Goal: Information Seeking & Learning: Understand process/instructions

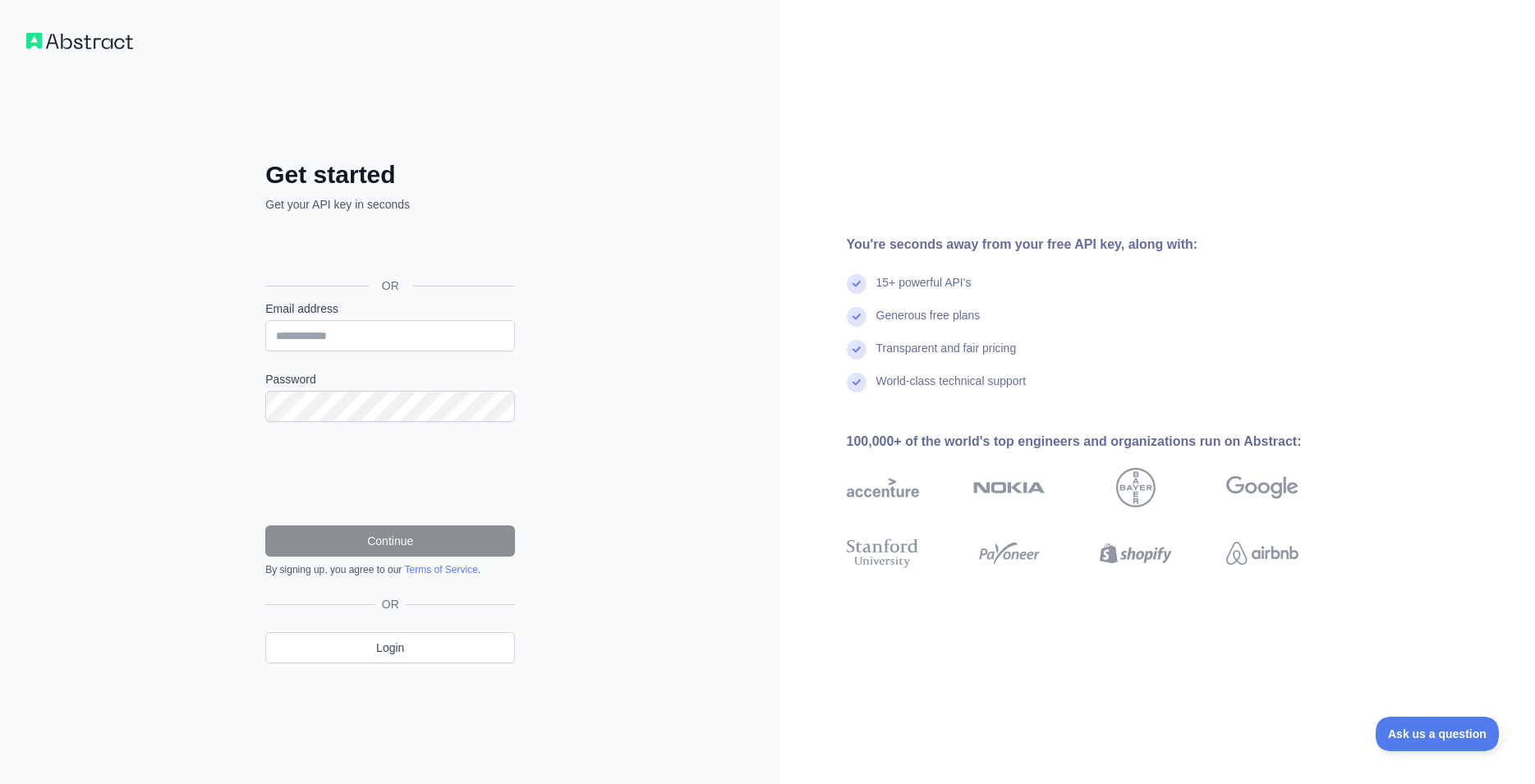
click at [397, 251] on div "Se connecter avec Google. S'ouvre dans un nouvel onglet." at bounding box center [389, 249] width 247 height 36
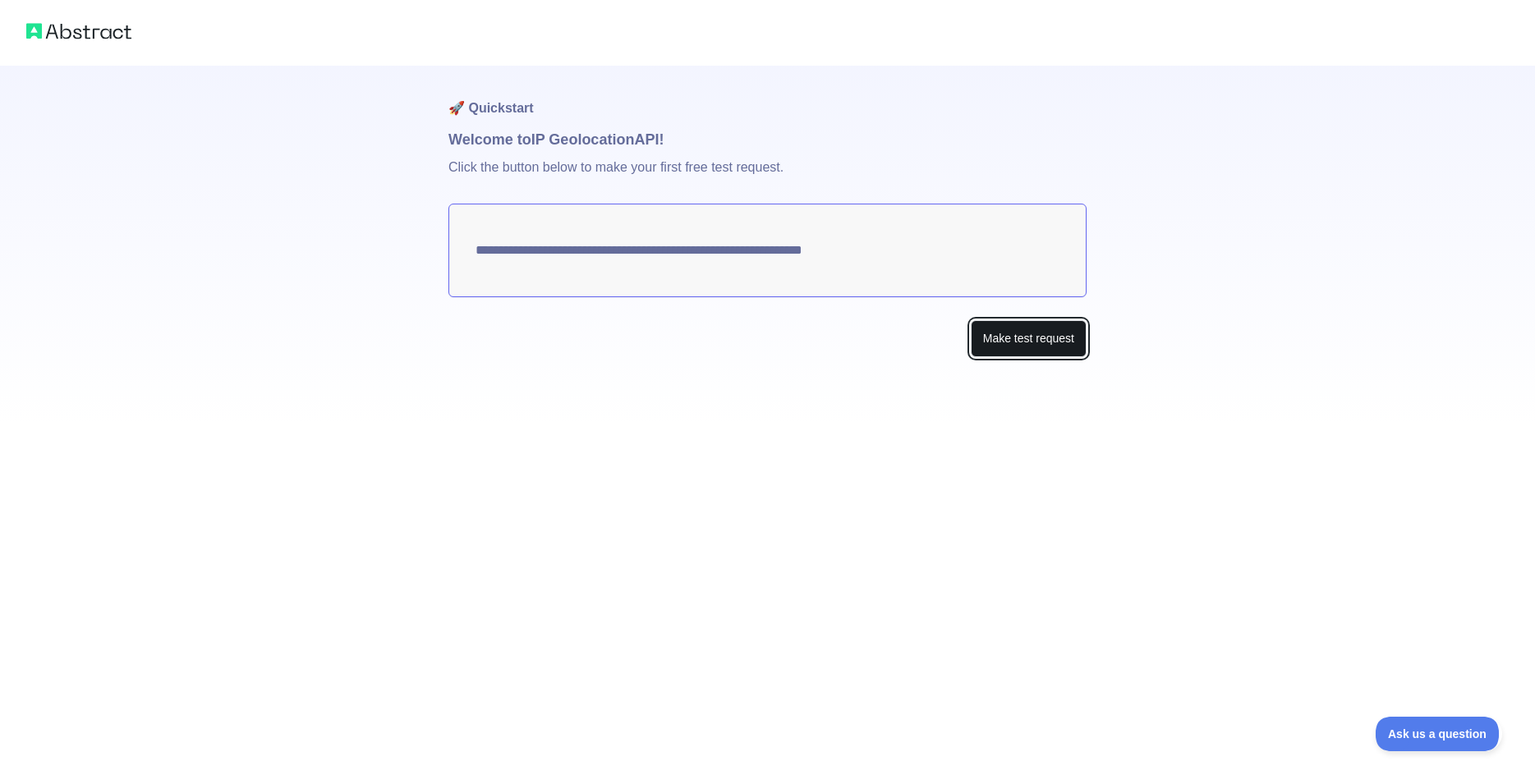
click at [1019, 331] on button "Make test request" at bounding box center [1028, 338] width 116 height 37
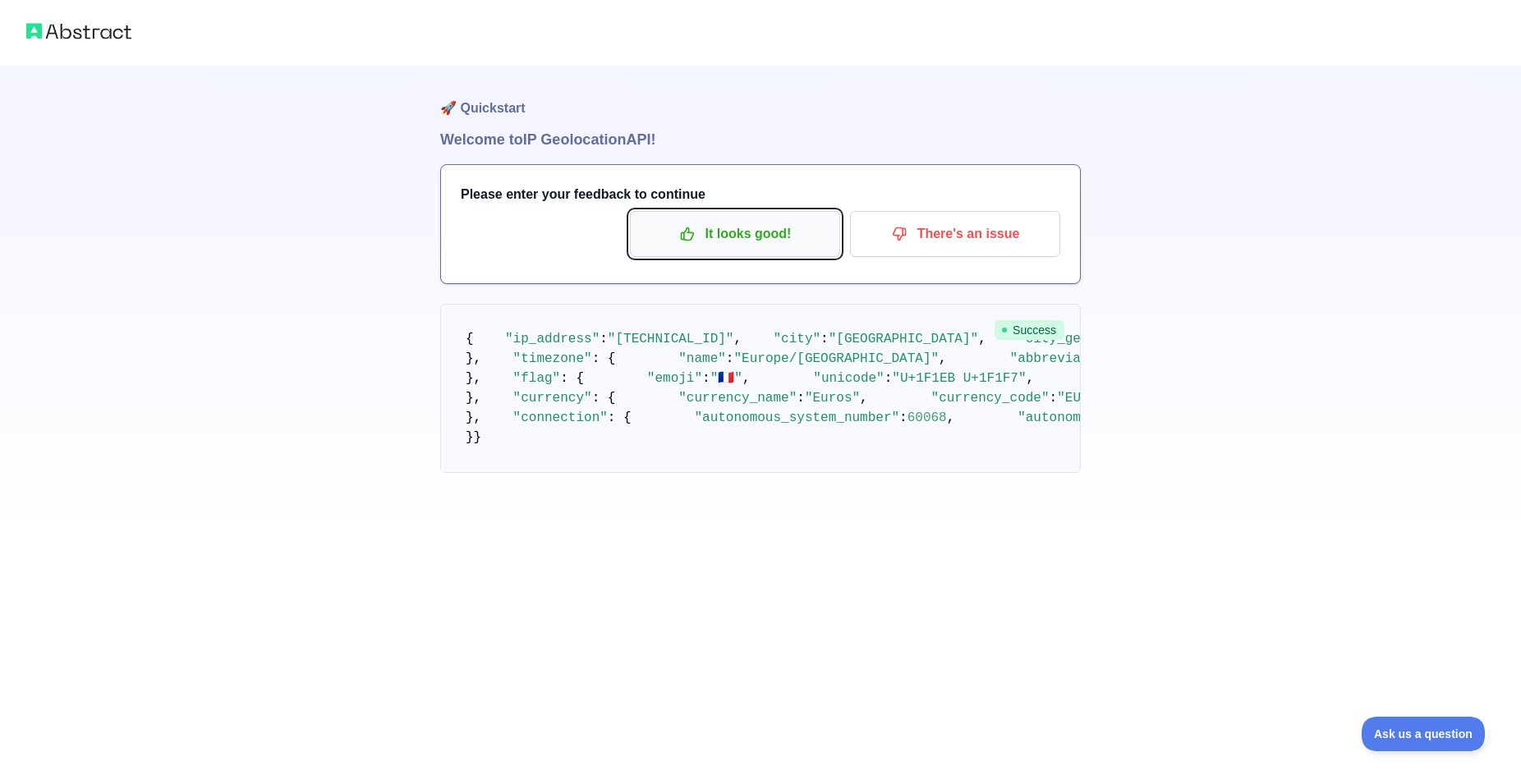
click at [705, 244] on p "It looks good!" at bounding box center [735, 234] width 185 height 28
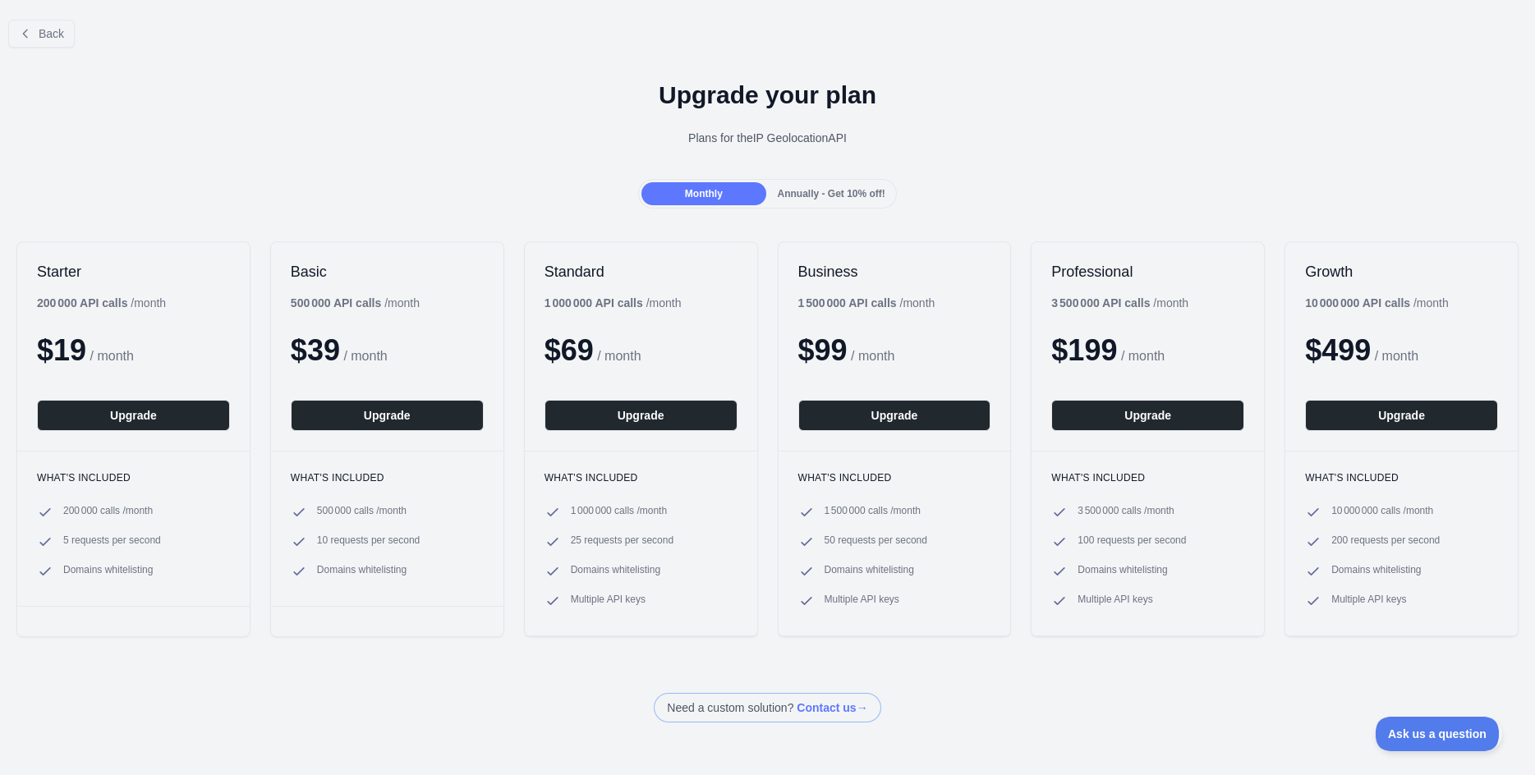
click at [838, 209] on div "Back Upgrade your plan Plans for the IP Geolocation API Monthly Annually - Get …" at bounding box center [768, 365] width 1535 height 716
click at [835, 201] on div "Annually - Get 10% off!" at bounding box center [831, 193] width 124 height 23
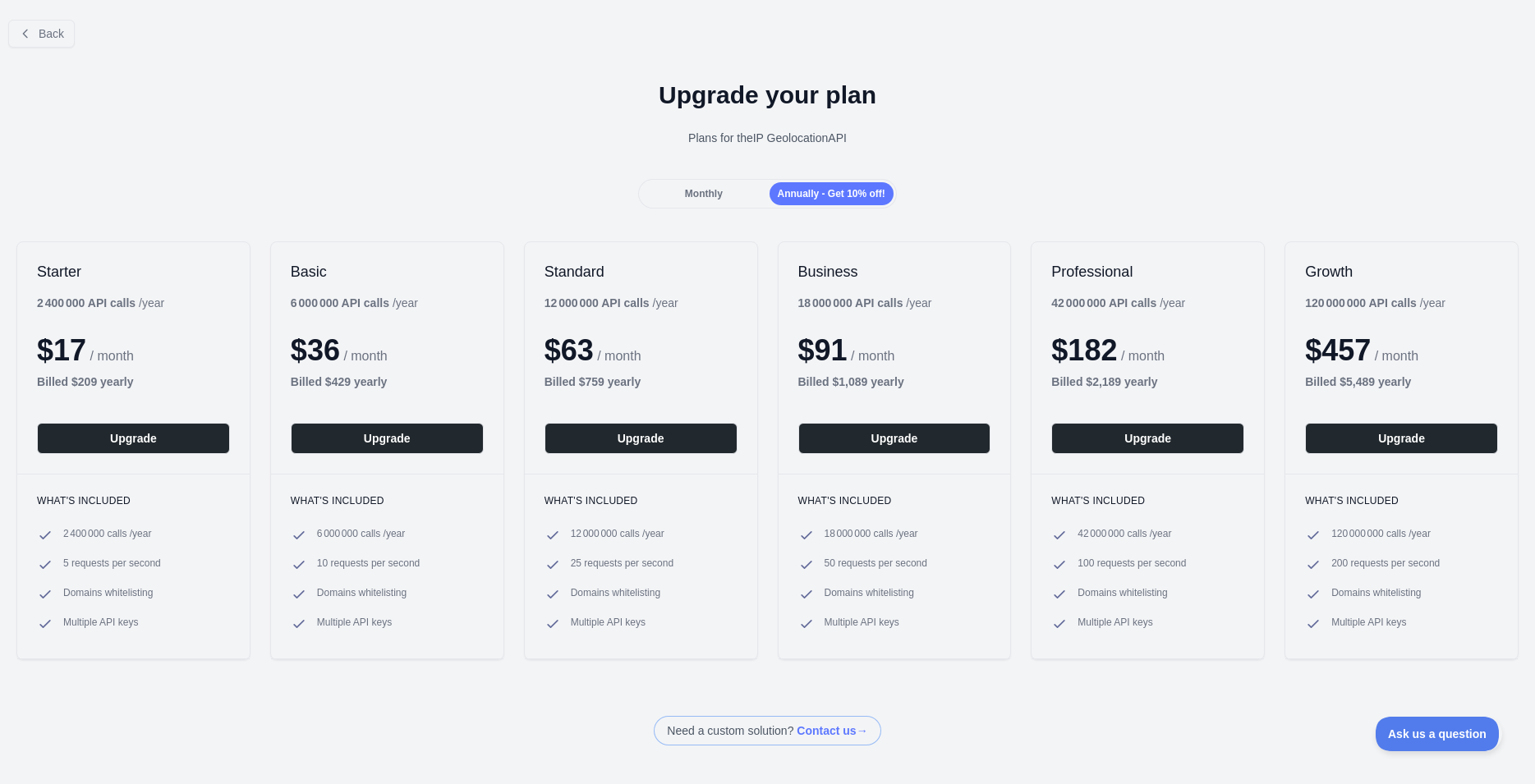
click at [731, 192] on div "Monthly" at bounding box center [703, 193] width 124 height 23
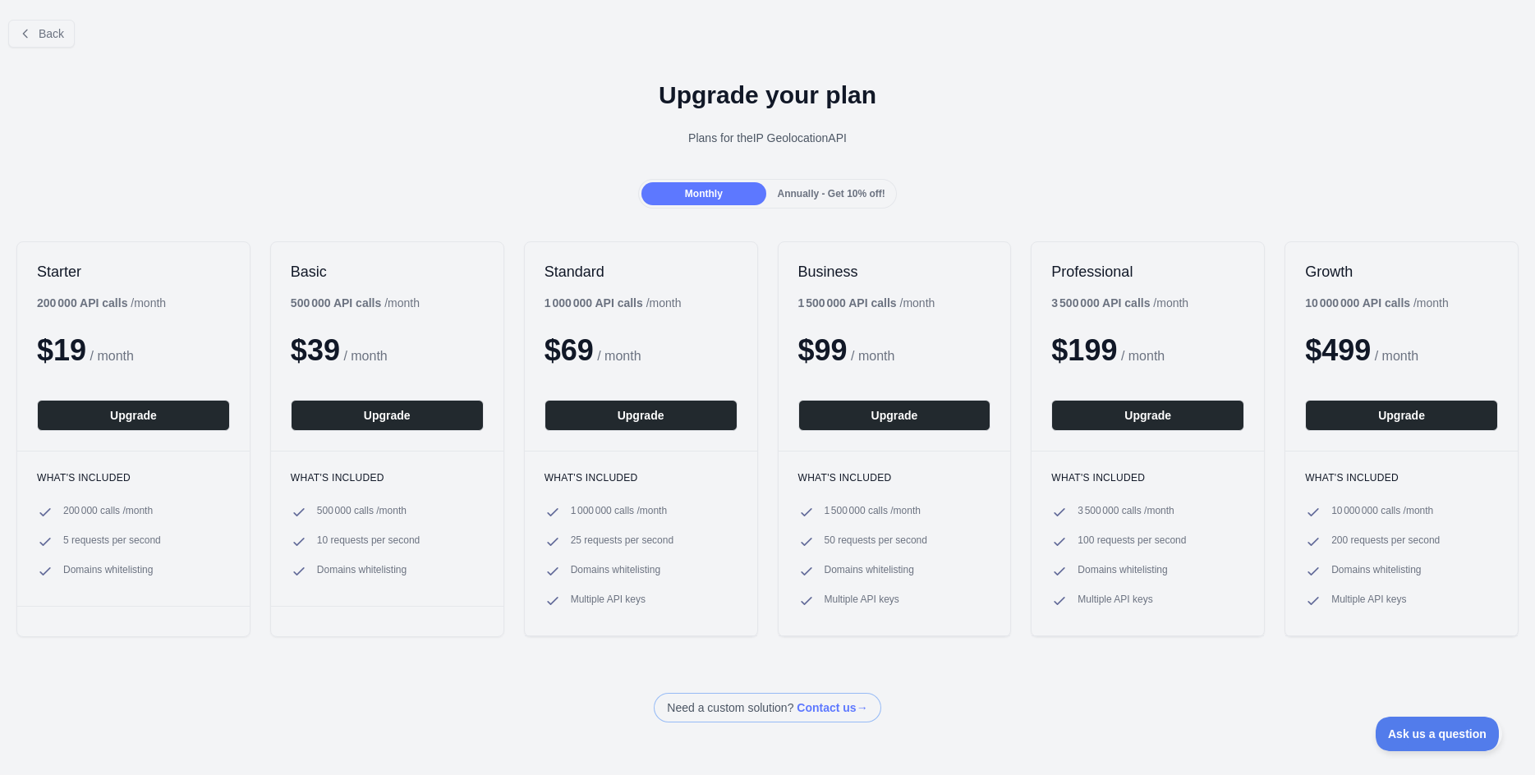
click at [806, 196] on span "Annually - Get 10% off!" at bounding box center [832, 194] width 108 height 12
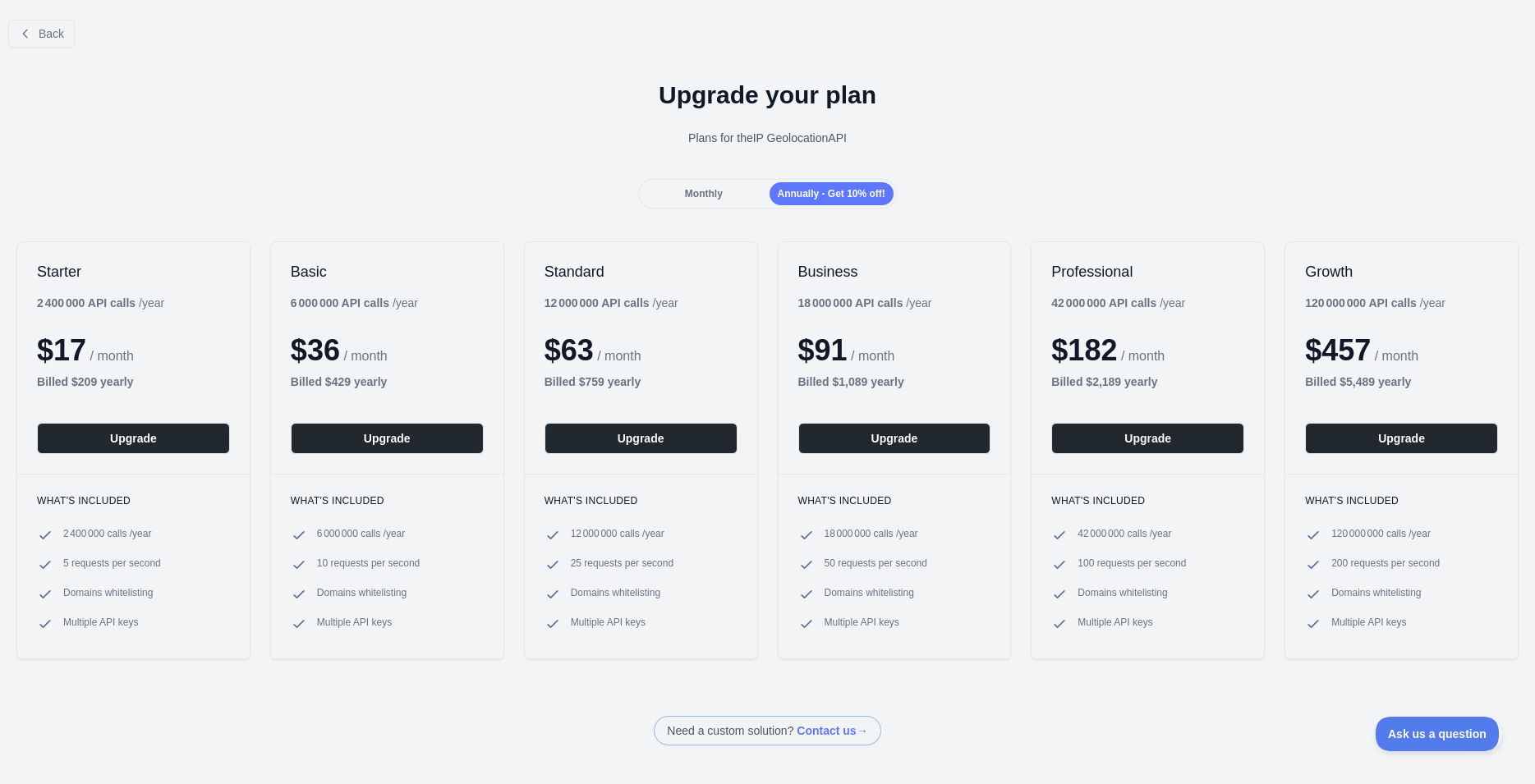
click at [711, 186] on div "Monthly" at bounding box center [703, 193] width 124 height 23
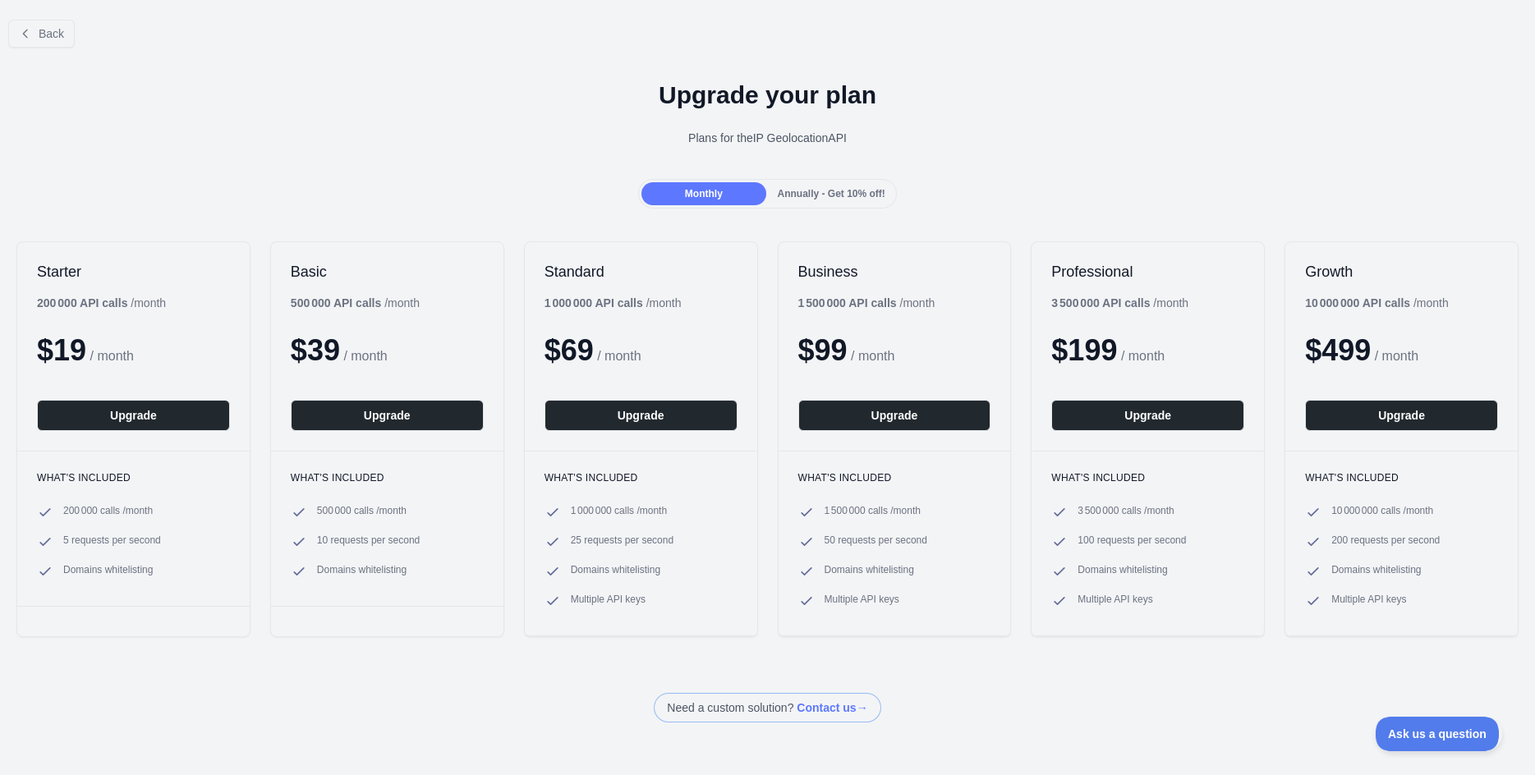
click at [883, 194] on div "Monthly Annually - Get 10% off!" at bounding box center [768, 194] width 259 height 30
click at [887, 201] on div "Monthly Annually - Get 10% off!" at bounding box center [768, 194] width 1535 height 30
click at [888, 208] on div "Monthly Annually - Get 10% off!" at bounding box center [768, 194] width 1535 height 30
click at [839, 196] on span "Annually - Get 10% off!" at bounding box center [832, 194] width 108 height 12
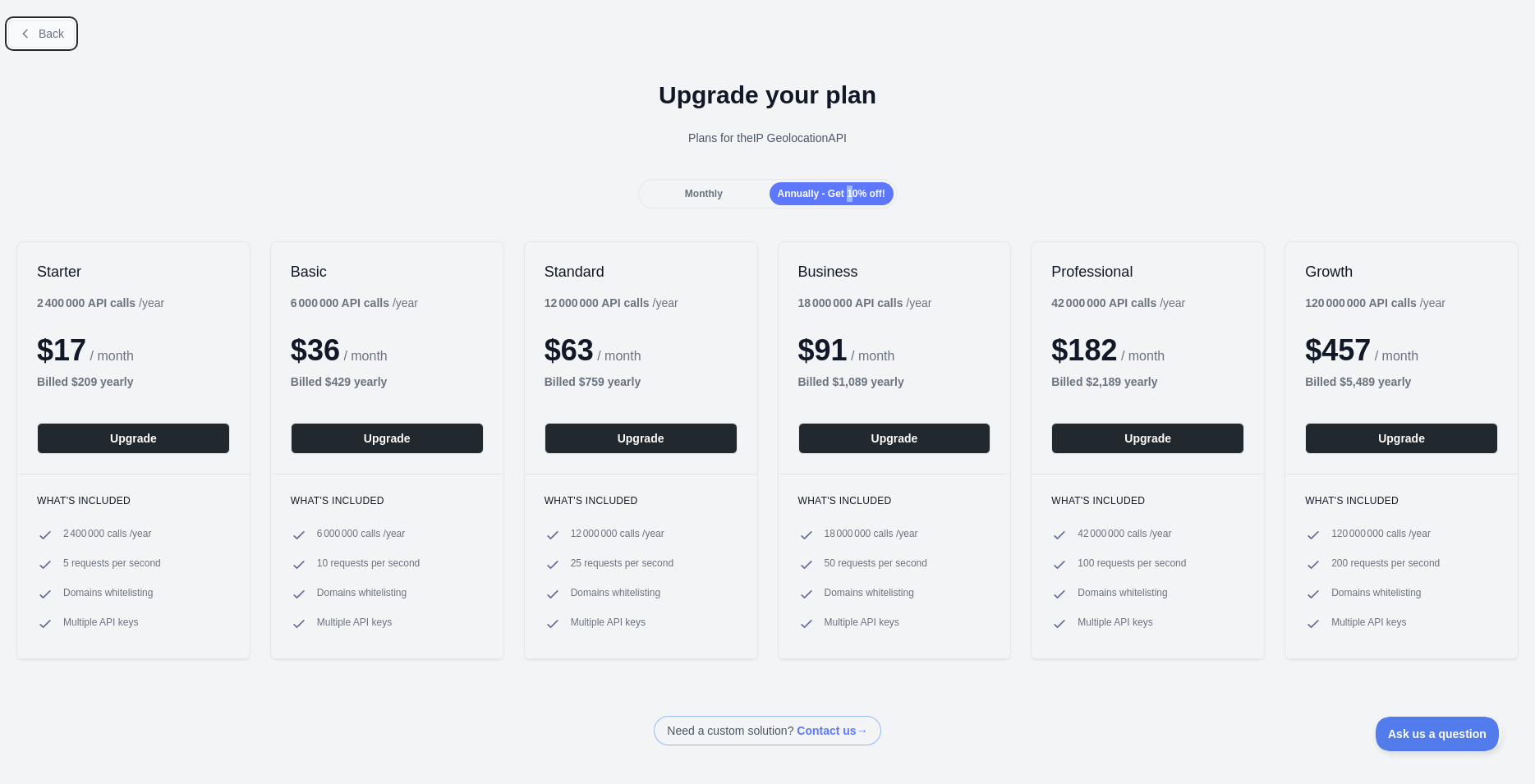
click at [35, 41] on button "Back" at bounding box center [41, 34] width 66 height 28
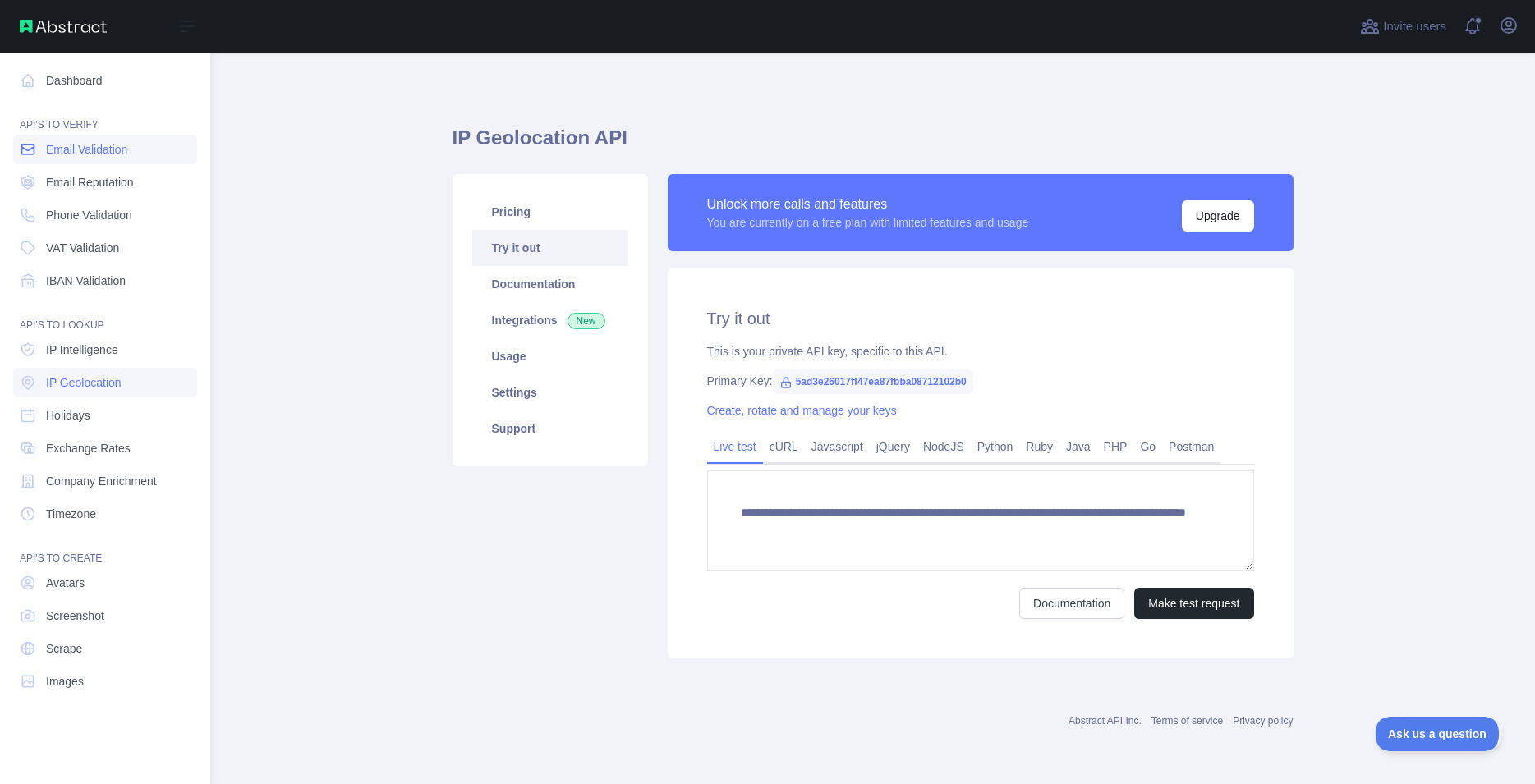
click at [29, 152] on icon at bounding box center [28, 149] width 17 height 17
click at [42, 152] on link "Email Validation" at bounding box center [105, 150] width 184 height 30
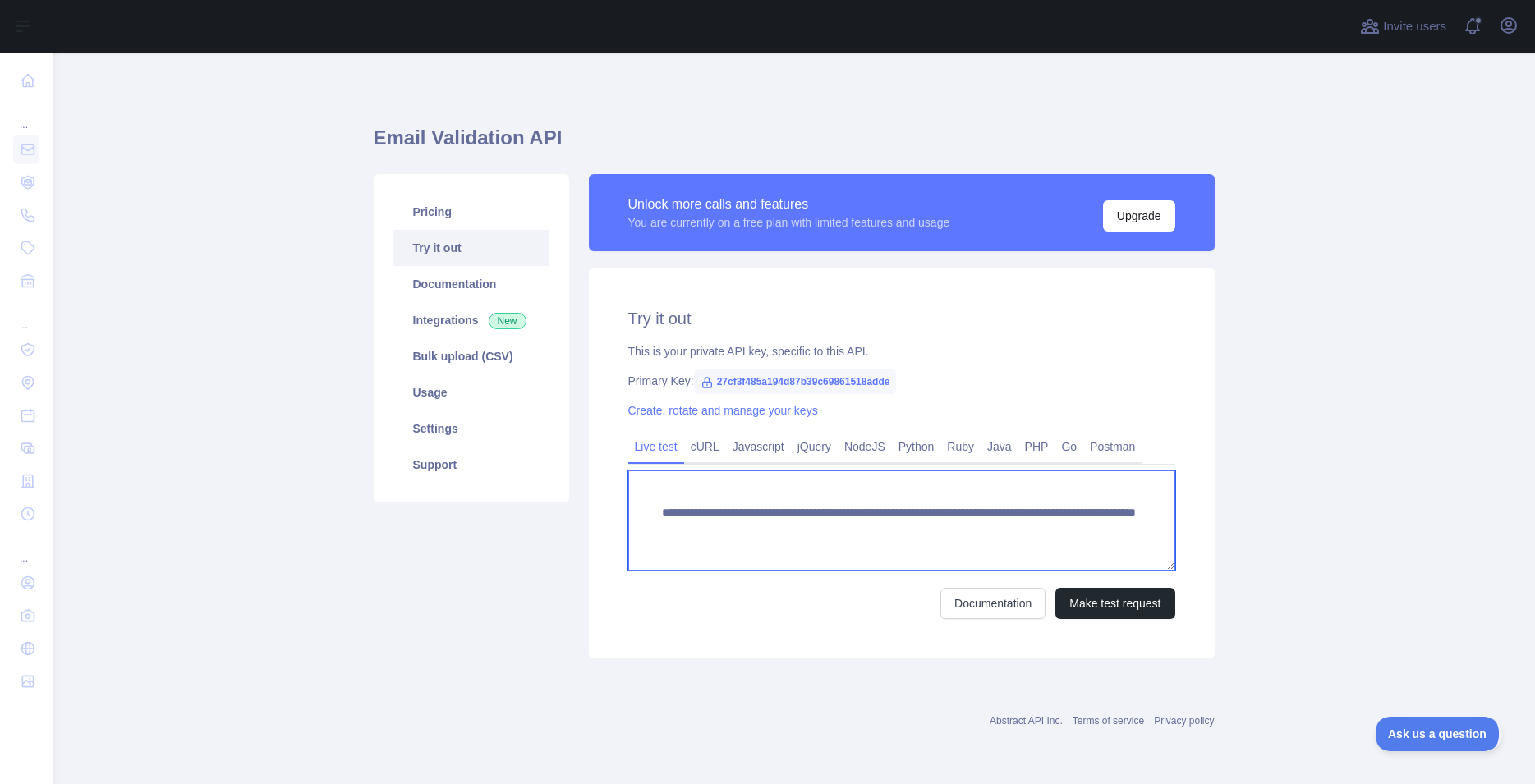
click at [1091, 545] on textarea "**********" at bounding box center [902, 520] width 547 height 100
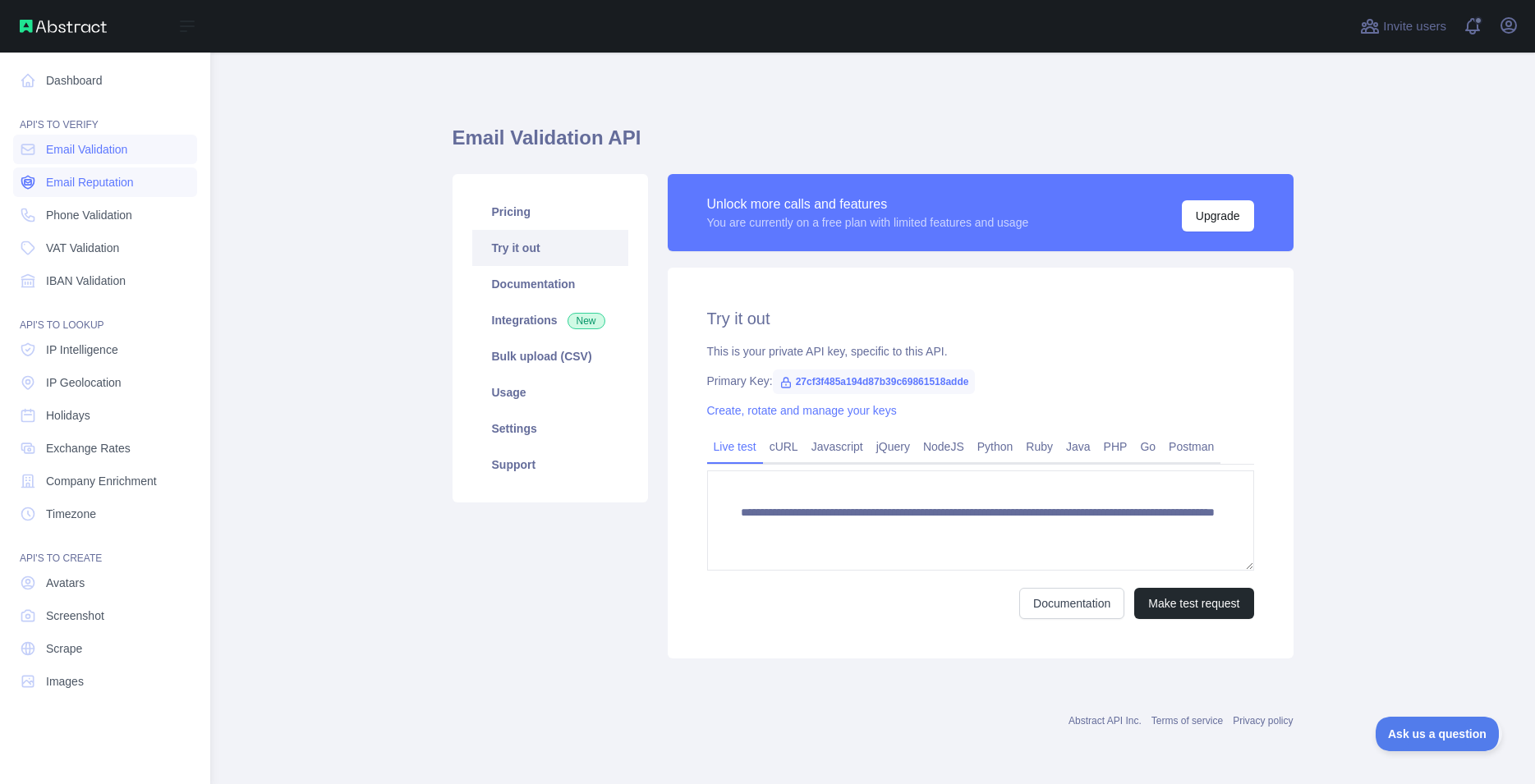
click at [50, 185] on span "Email Reputation" at bounding box center [89, 182] width 88 height 17
click at [58, 208] on span "Phone Validation" at bounding box center [88, 215] width 86 height 17
click at [88, 350] on span "IP Intelligence" at bounding box center [81, 350] width 72 height 17
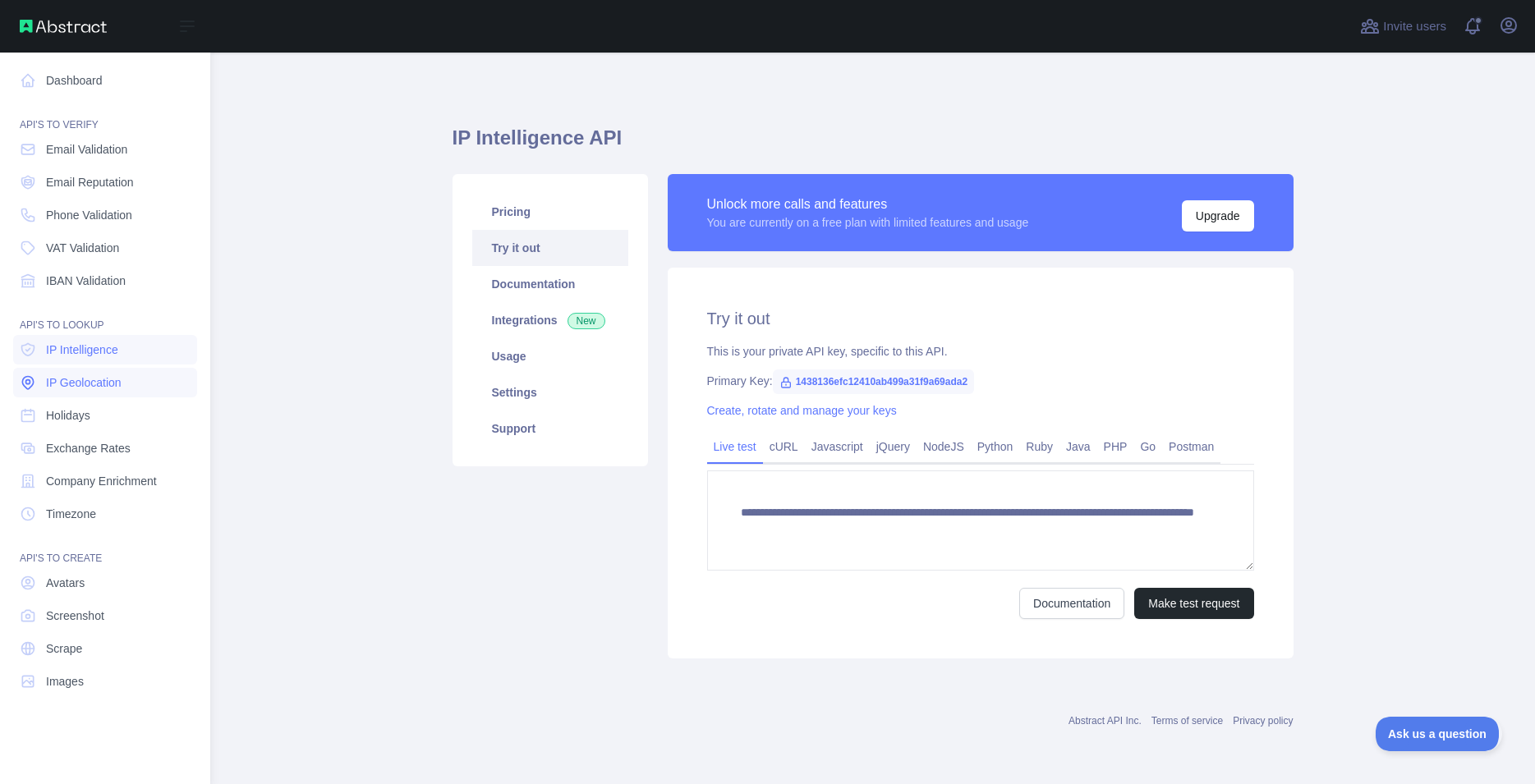
click at [95, 376] on span "IP Geolocation" at bounding box center [83, 383] width 75 height 17
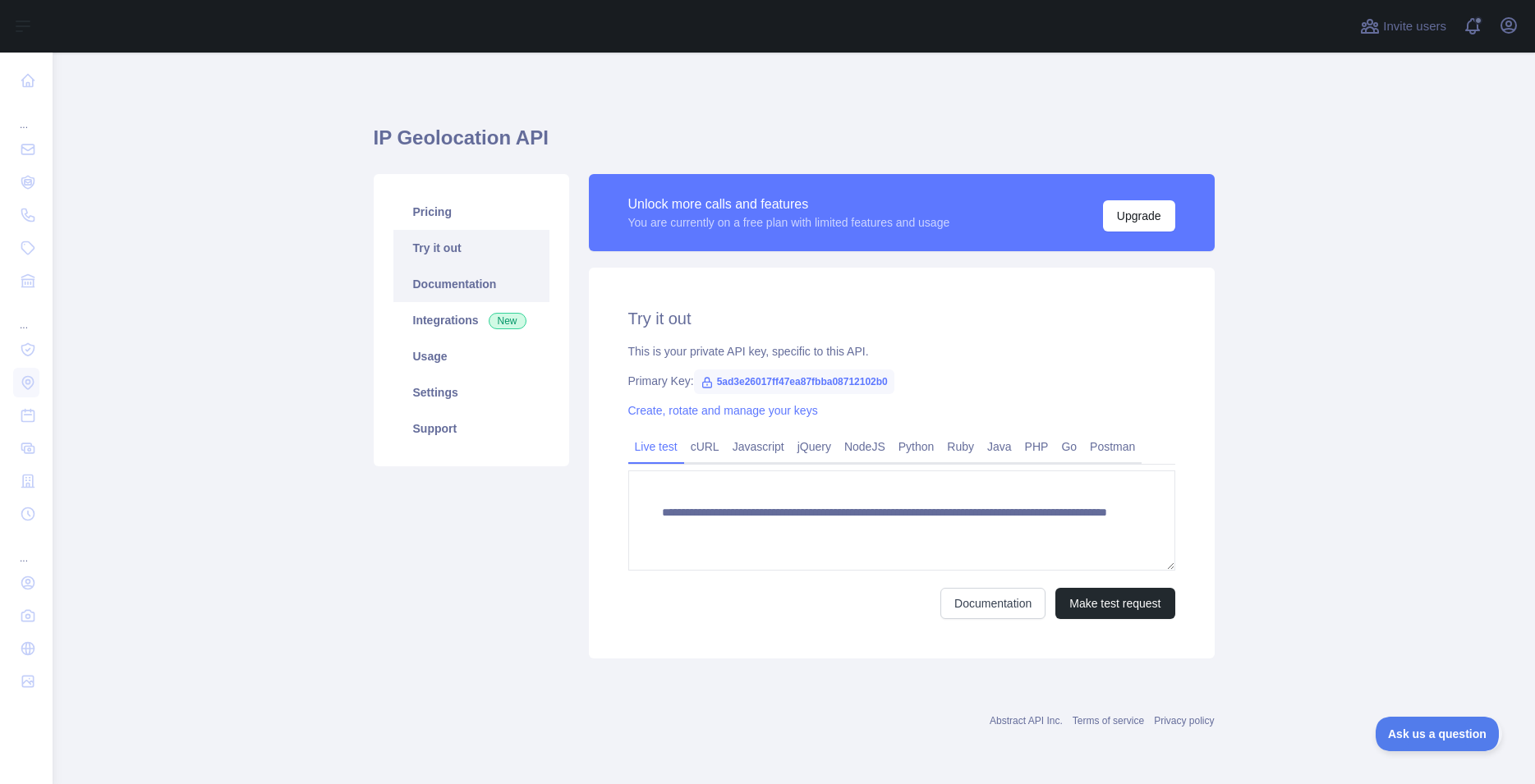
click at [478, 272] on link "Documentation" at bounding box center [471, 283] width 156 height 36
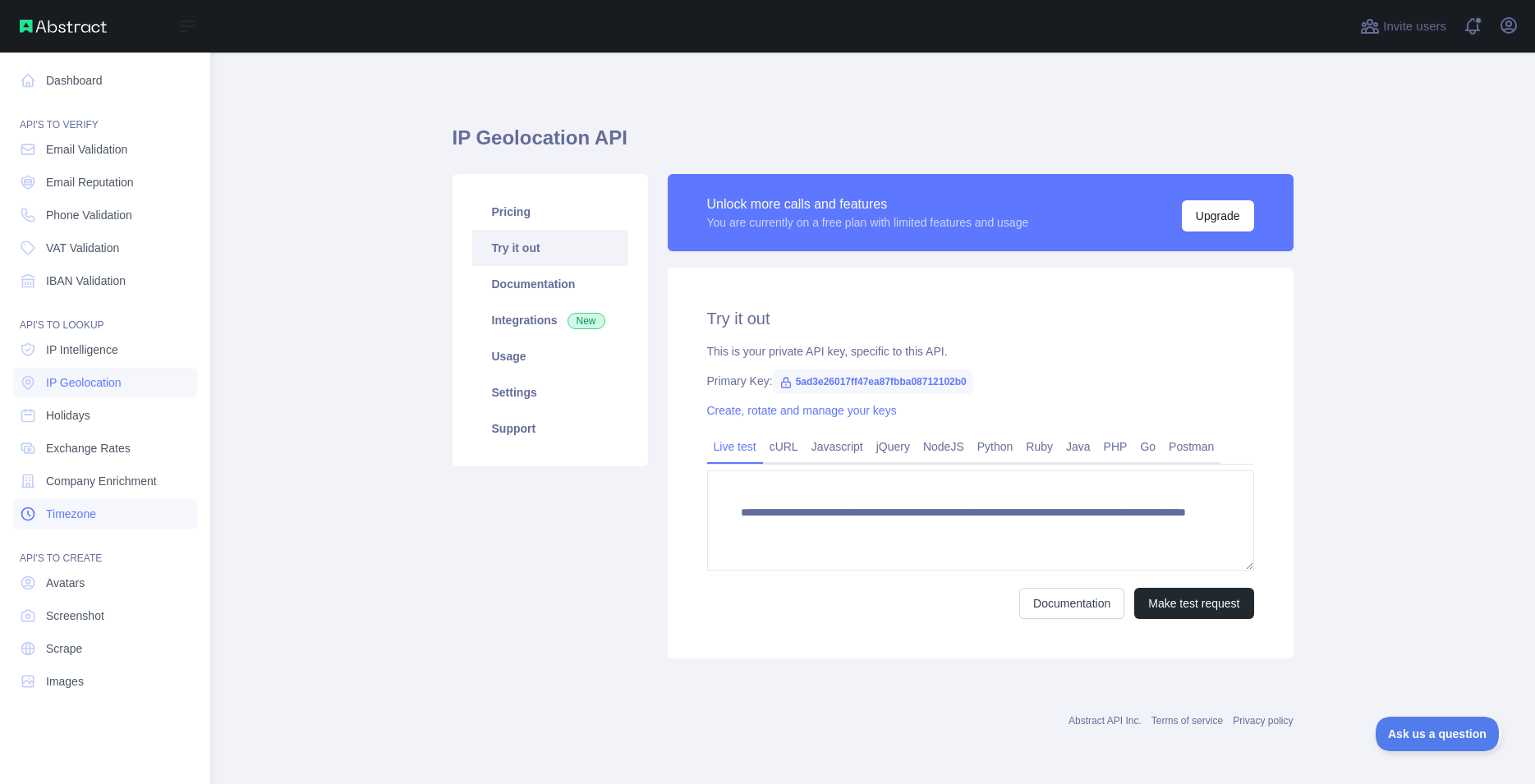
click at [69, 514] on span "Timezone" at bounding box center [70, 513] width 51 height 17
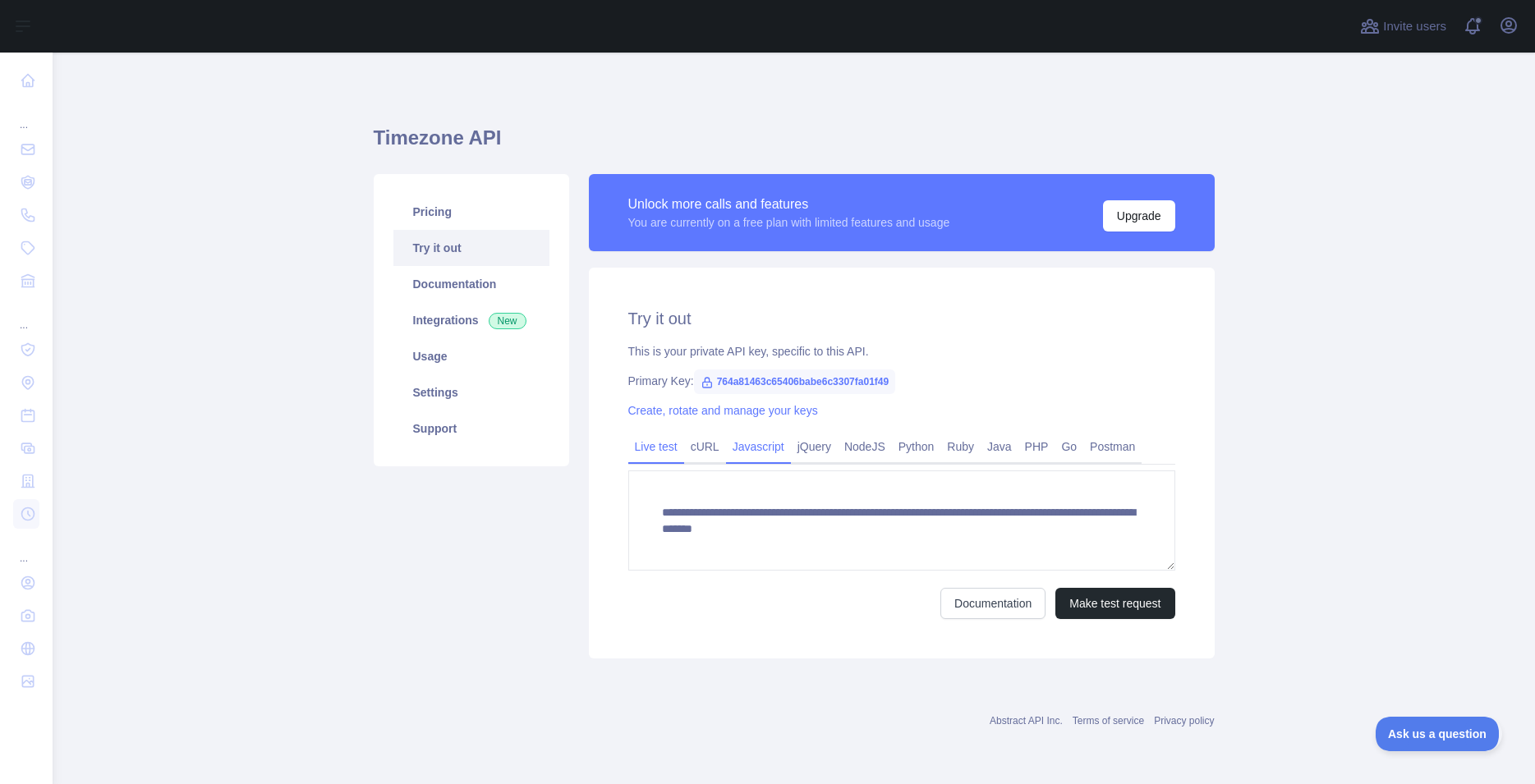
click at [743, 452] on link "Javascript" at bounding box center [758, 446] width 64 height 27
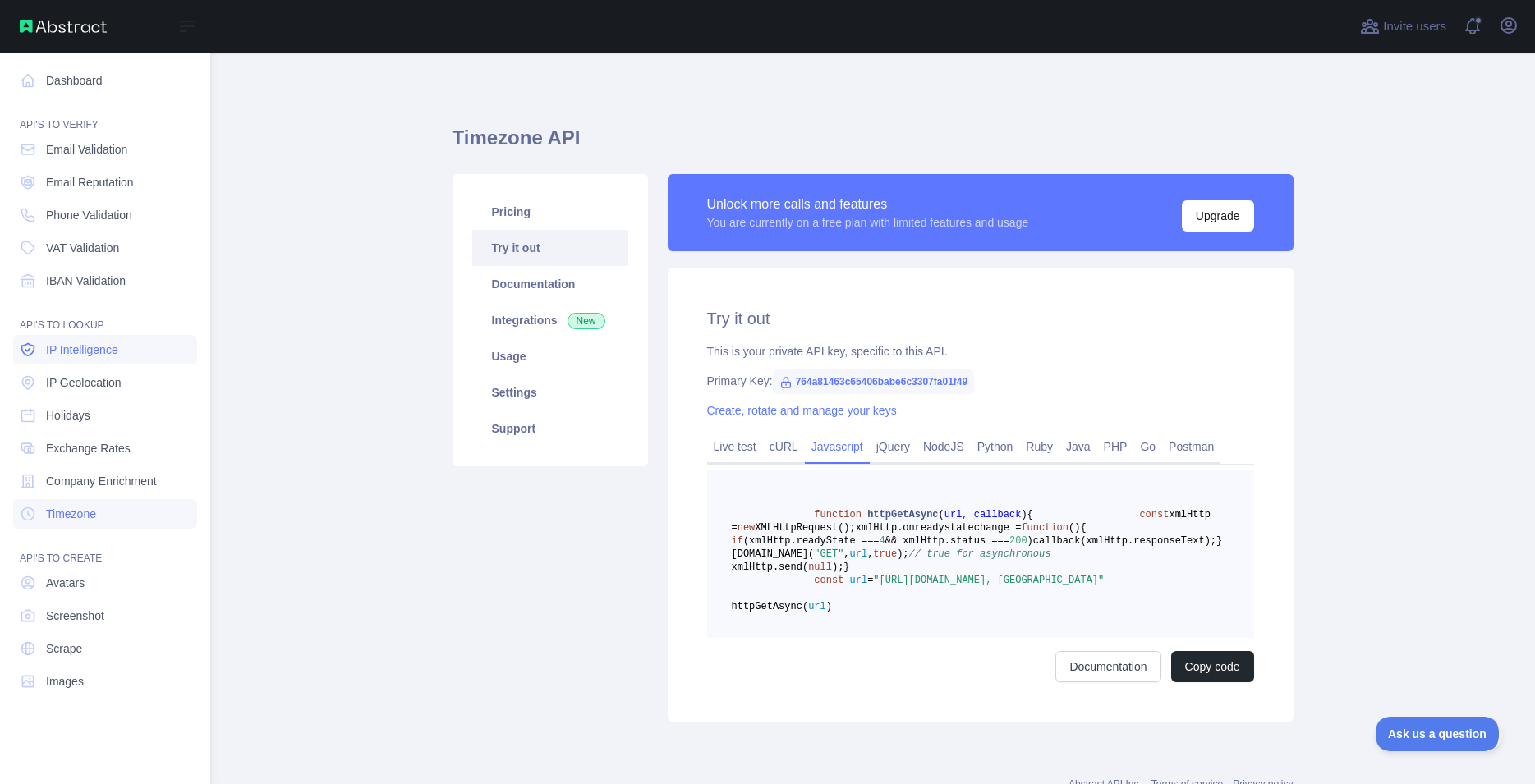
click at [55, 363] on link "IP Intelligence" at bounding box center [105, 350] width 184 height 30
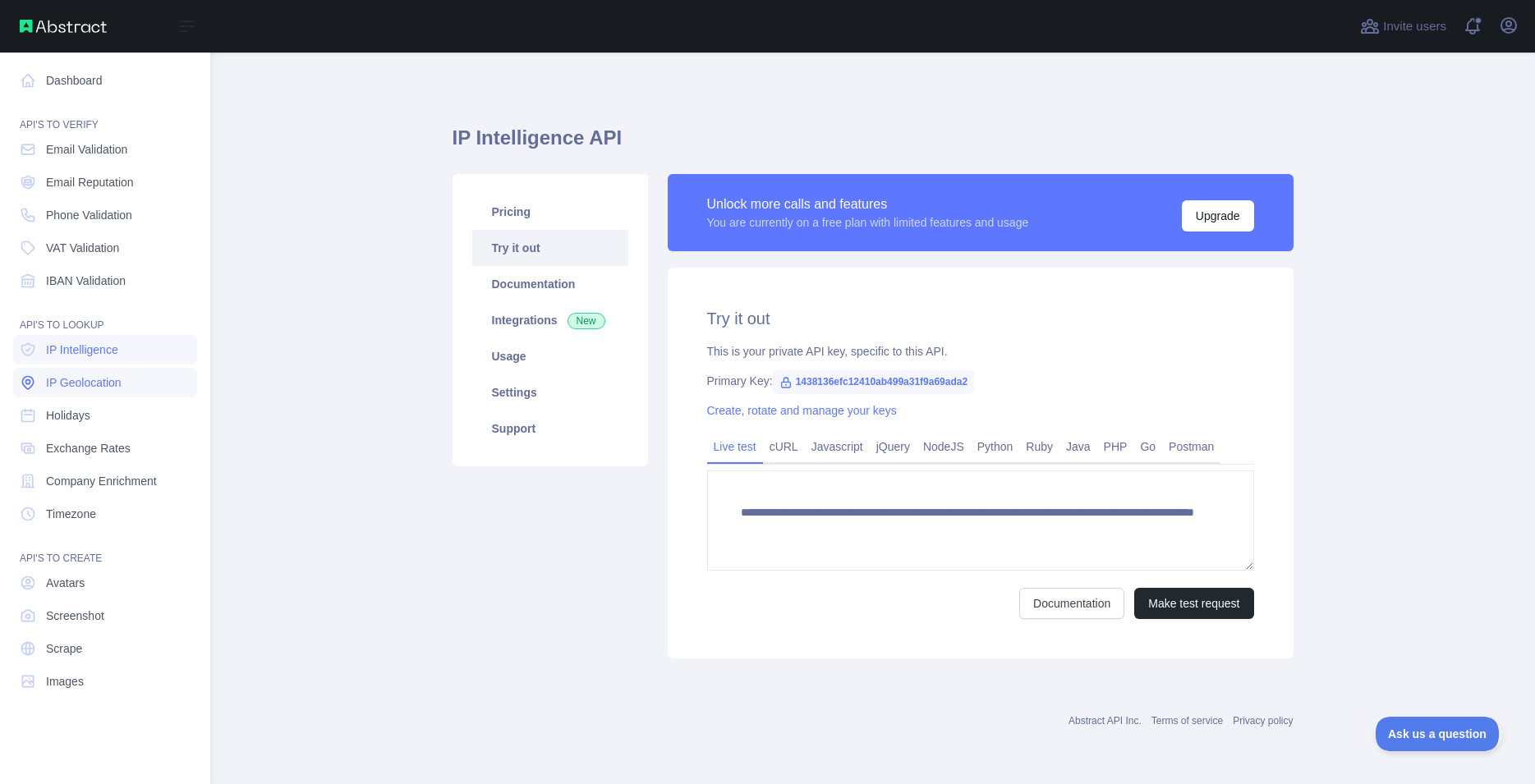
click at [55, 376] on span "IP Geolocation" at bounding box center [83, 383] width 75 height 17
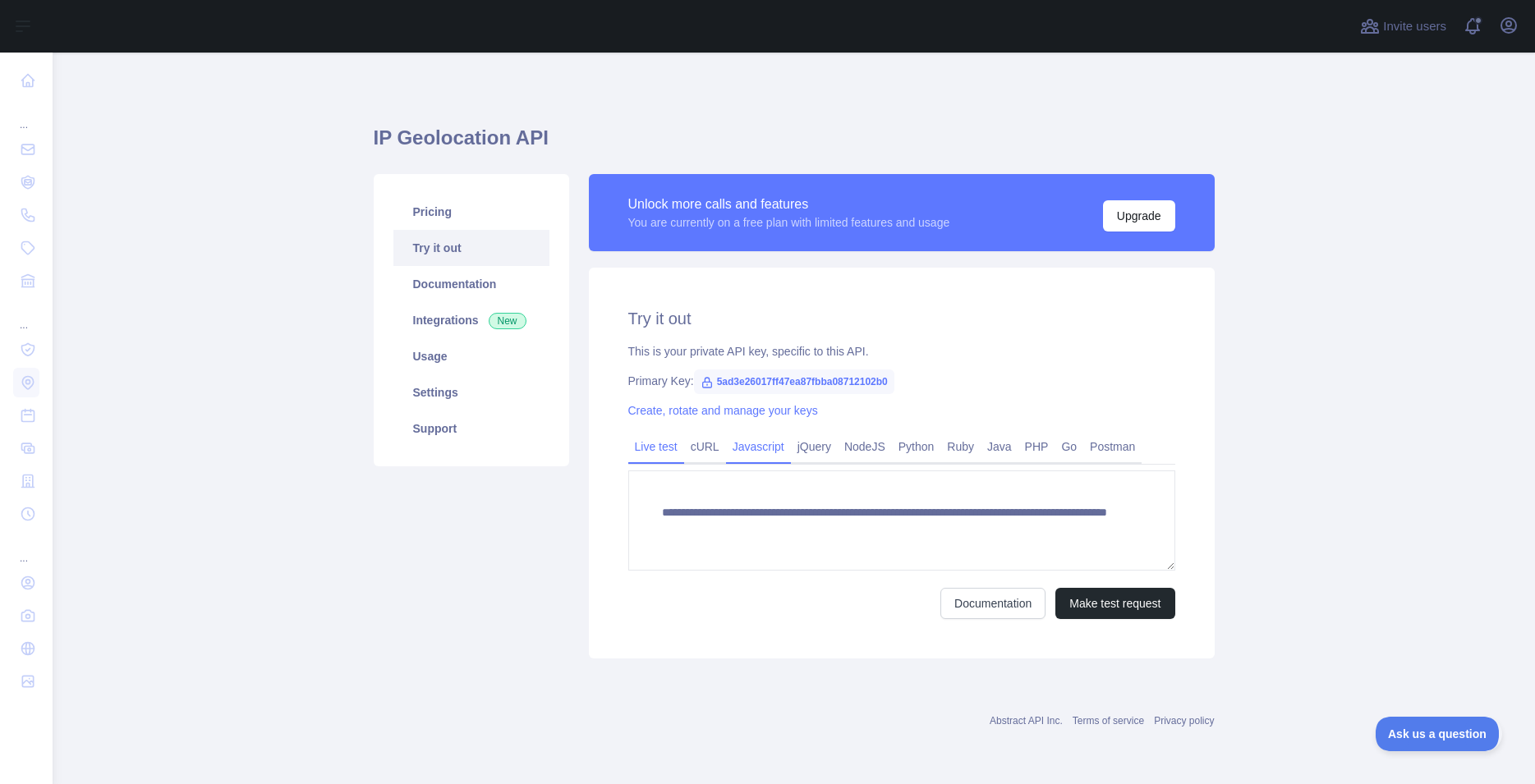
click at [759, 458] on link "Javascript" at bounding box center [758, 446] width 64 height 27
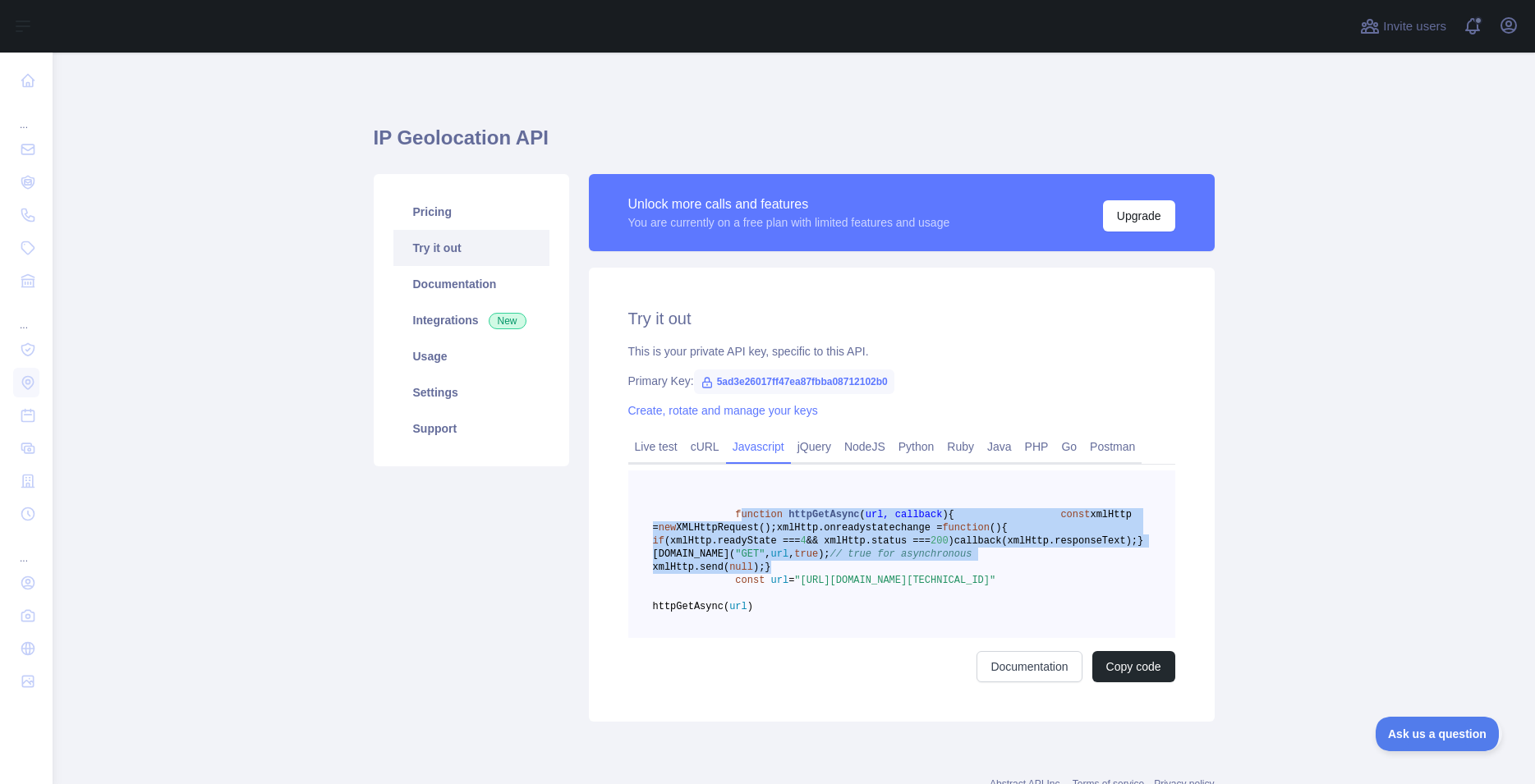
drag, startPoint x: 731, startPoint y: 516, endPoint x: 893, endPoint y: 635, distance: 201.0
click at [893, 634] on pre "function httpGetAsync ( url, callback ) { const xmlHttp = new XMLHttpRequest();…" at bounding box center [902, 554] width 547 height 168
click at [955, 547] on span "callback(xmlHttp.responseText);" at bounding box center [1046, 541] width 183 height 12
